Goal: Obtain resource: Download file/media

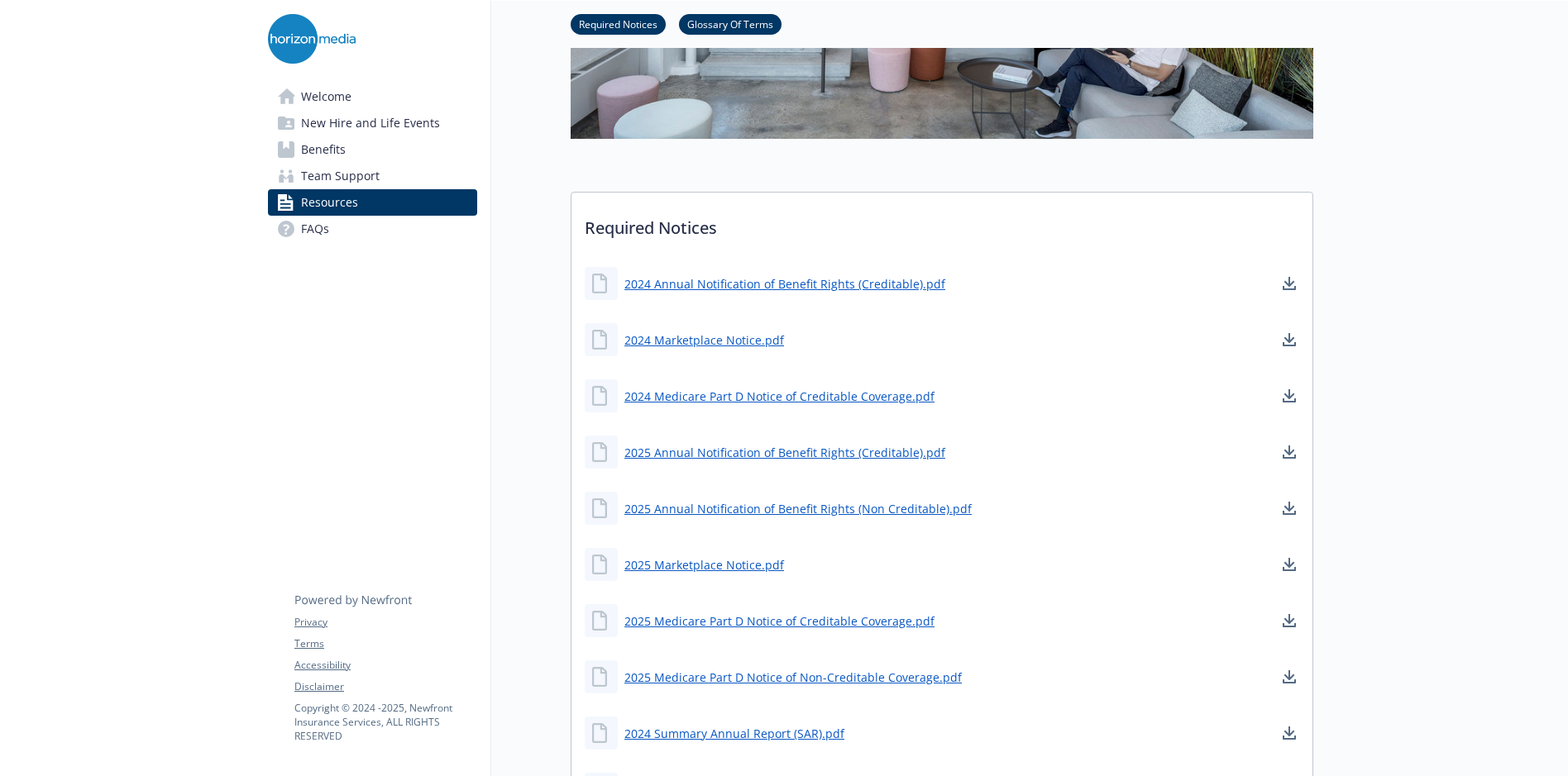
scroll to position [579, 0]
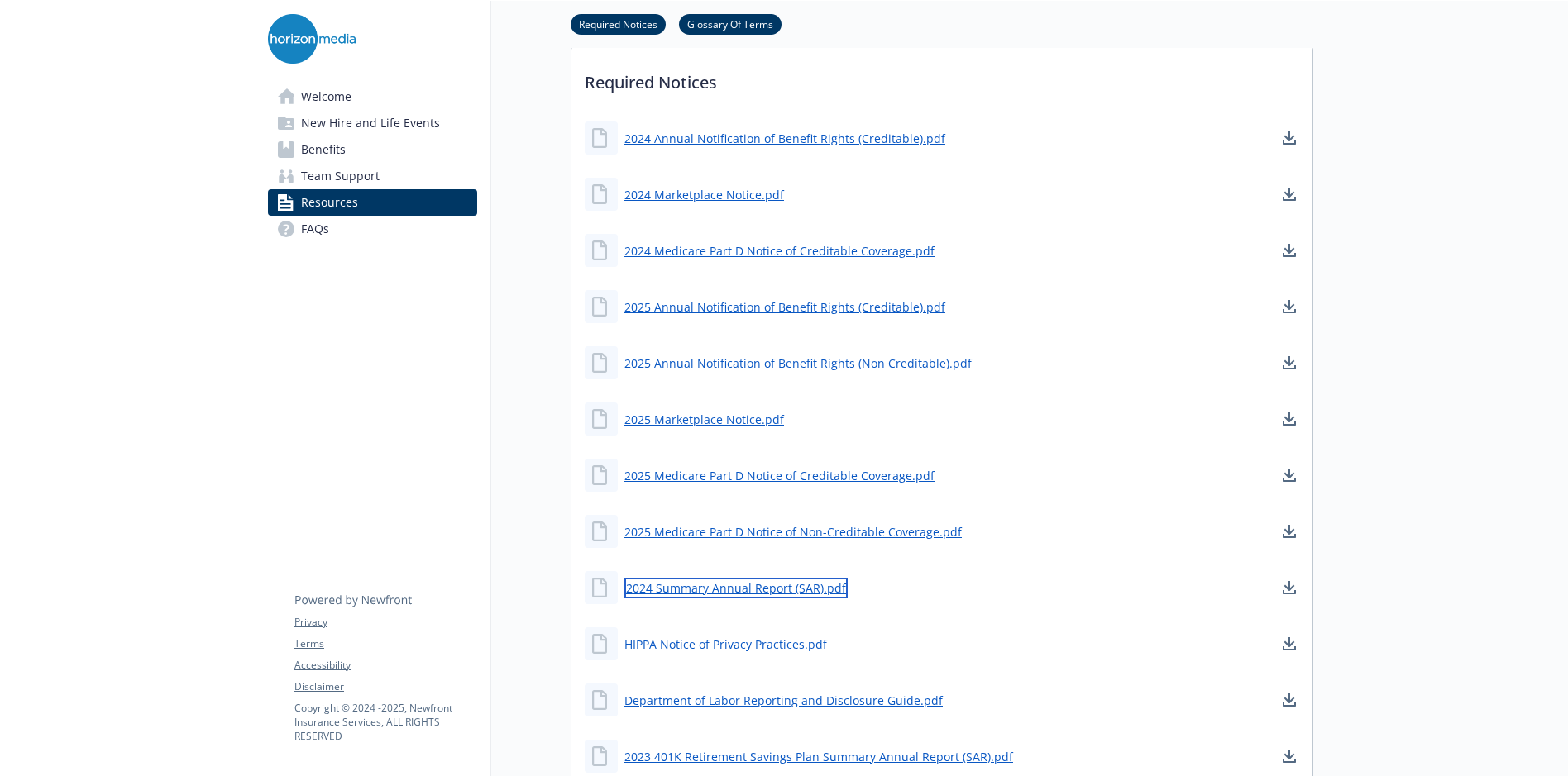
click at [773, 556] on link "2024 Summary Annual Report (SAR).pdf" at bounding box center [736, 588] width 223 height 21
